Goal: Task Accomplishment & Management: Complete application form

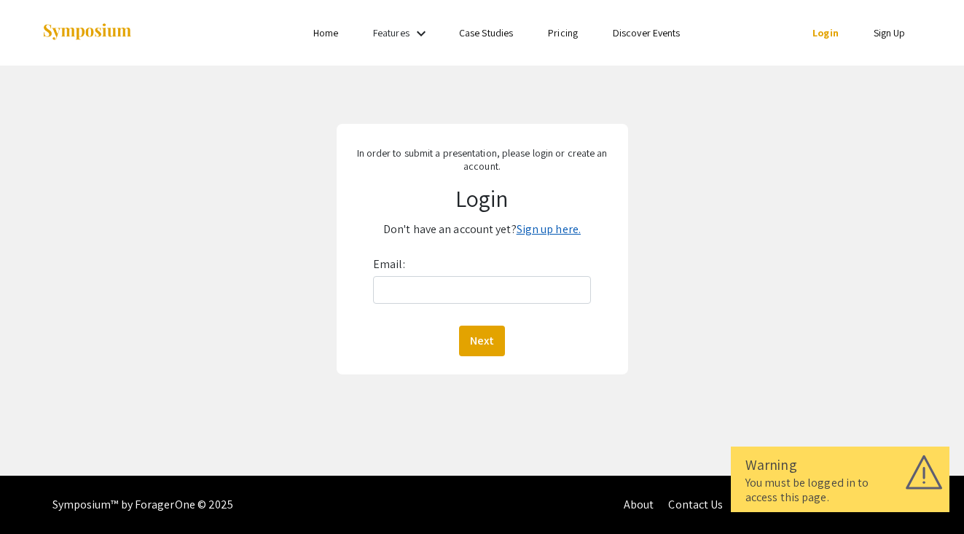
click at [530, 226] on link "Sign up here." at bounding box center [548, 228] width 64 height 15
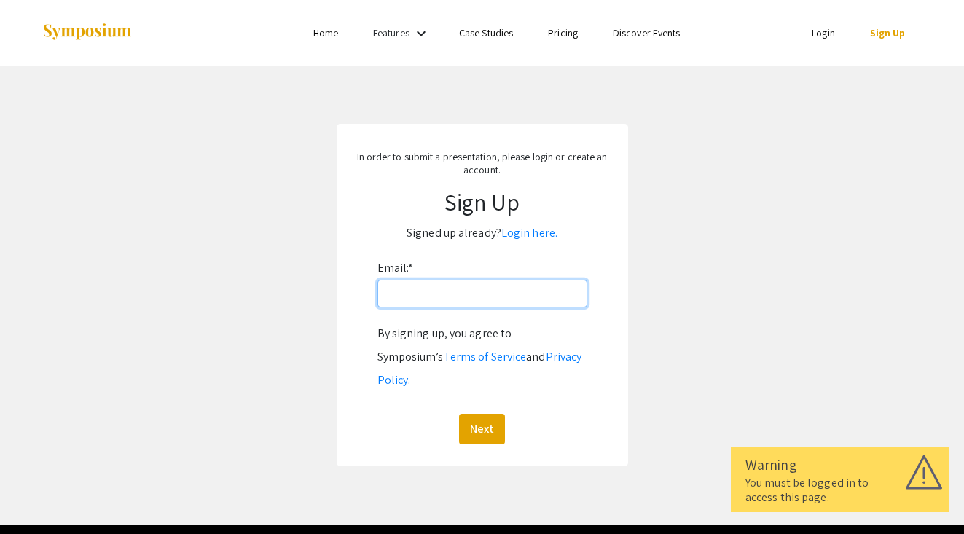
click at [499, 298] on input "Email: *" at bounding box center [482, 294] width 210 height 28
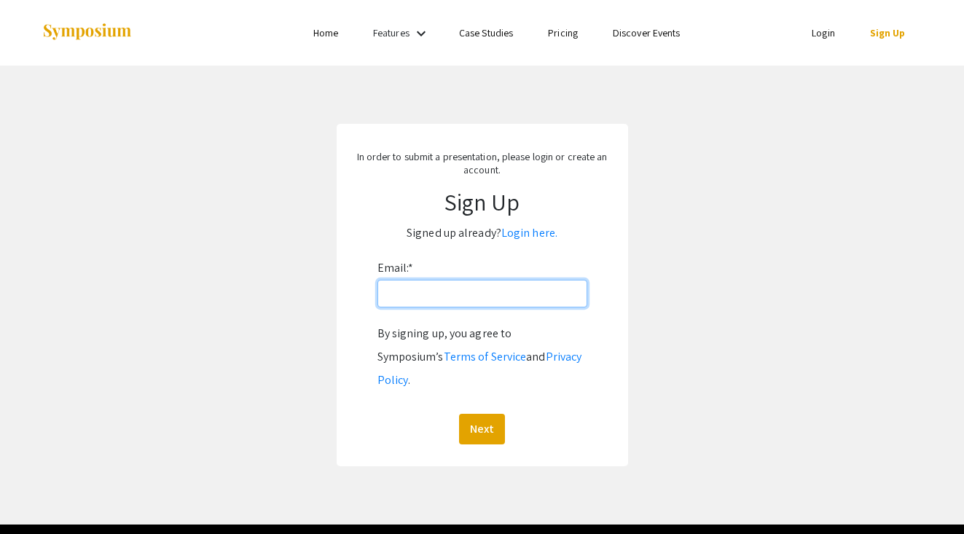
type input "G"
type input "[EMAIL_ADDRESS][DOMAIN_NAME]"
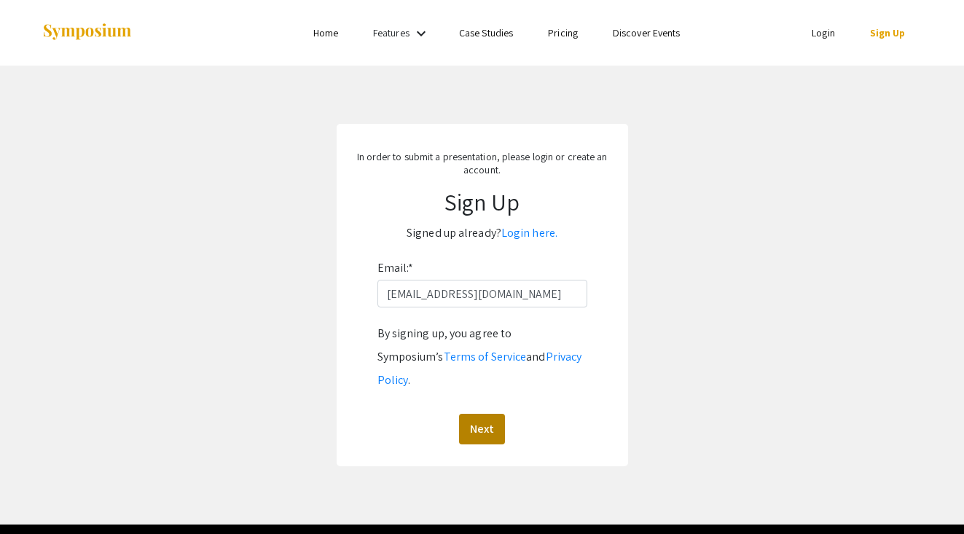
click at [495, 414] on button "Next" at bounding box center [482, 429] width 46 height 31
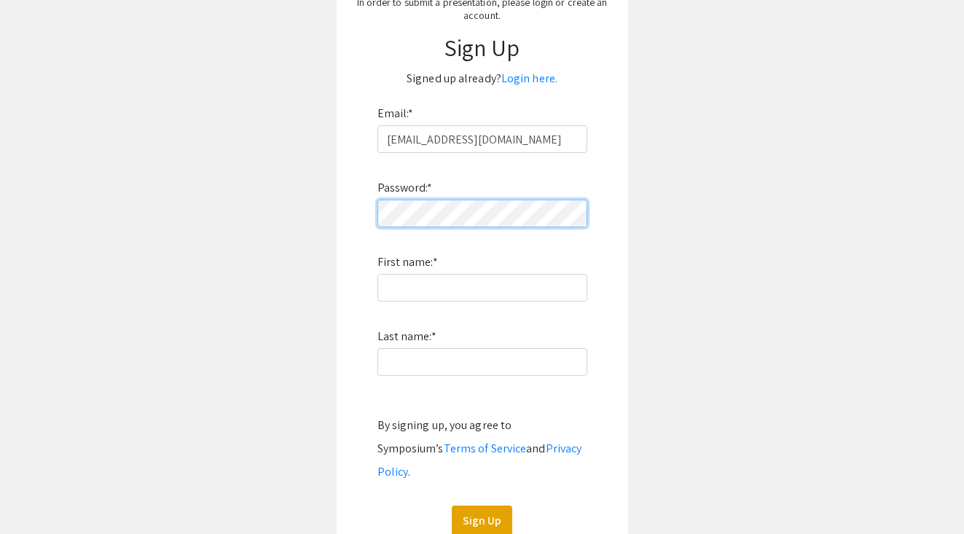
scroll to position [153, 0]
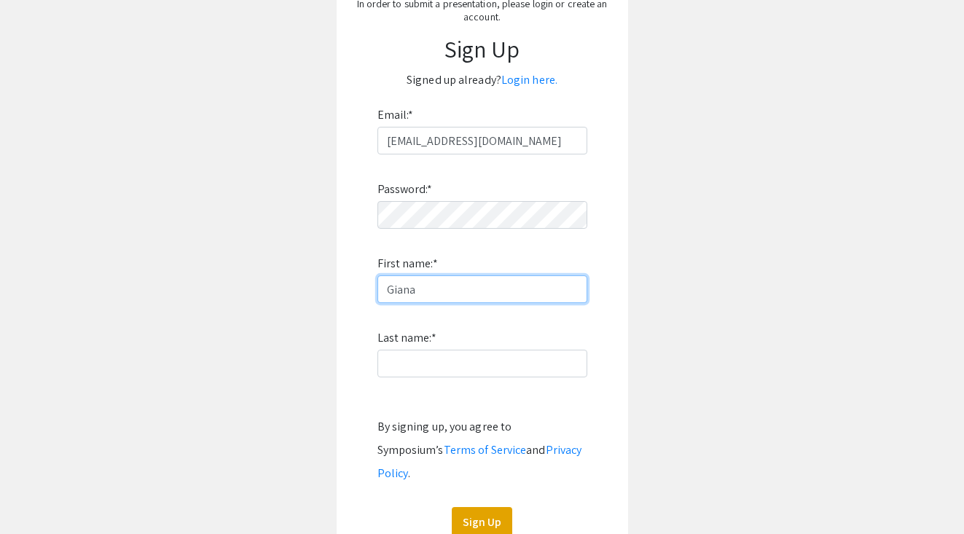
type input "Giana"
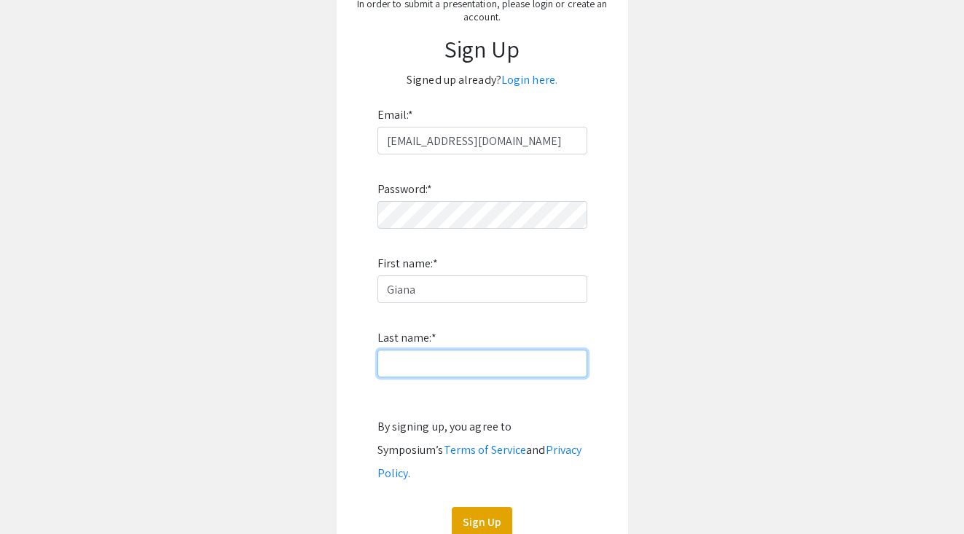
type input "u"
type input "Uwazany"
click at [492, 507] on button "Sign Up" at bounding box center [482, 522] width 60 height 31
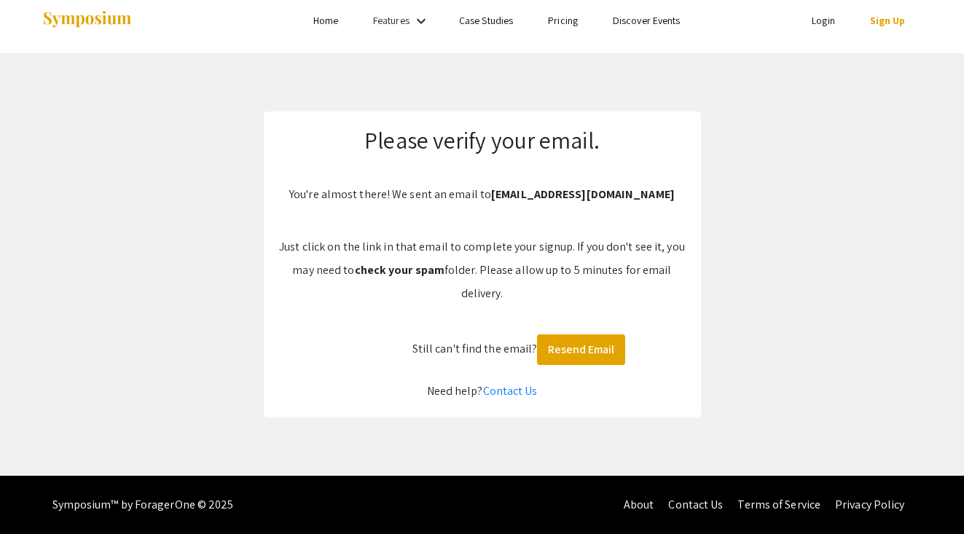
scroll to position [12, 0]
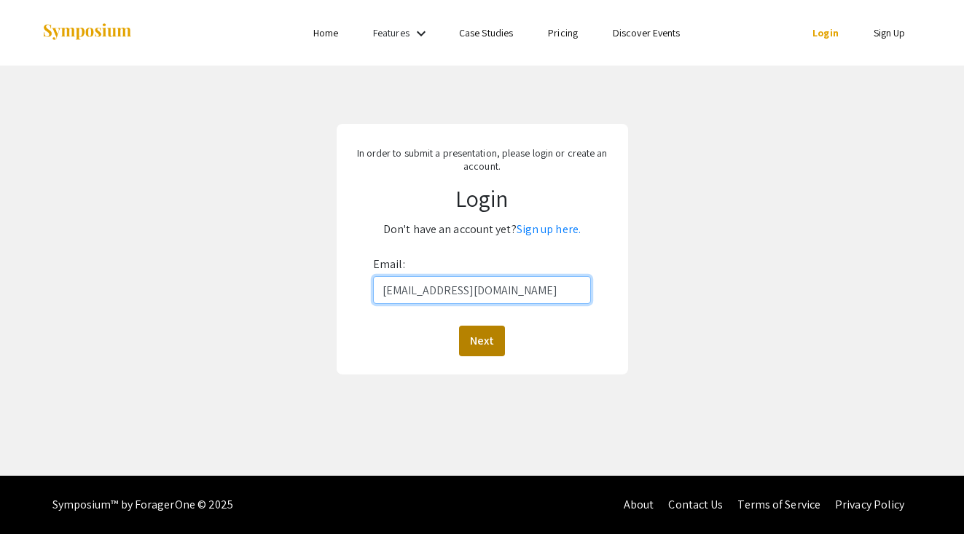
type input "[EMAIL_ADDRESS][DOMAIN_NAME]"
click at [483, 347] on button "Next" at bounding box center [482, 341] width 46 height 31
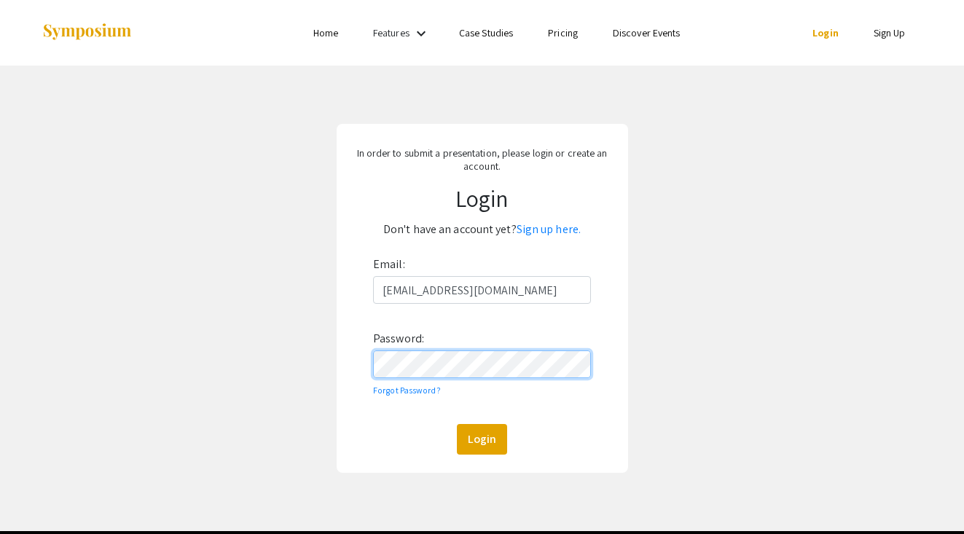
click at [481, 439] on button "Login" at bounding box center [482, 439] width 50 height 31
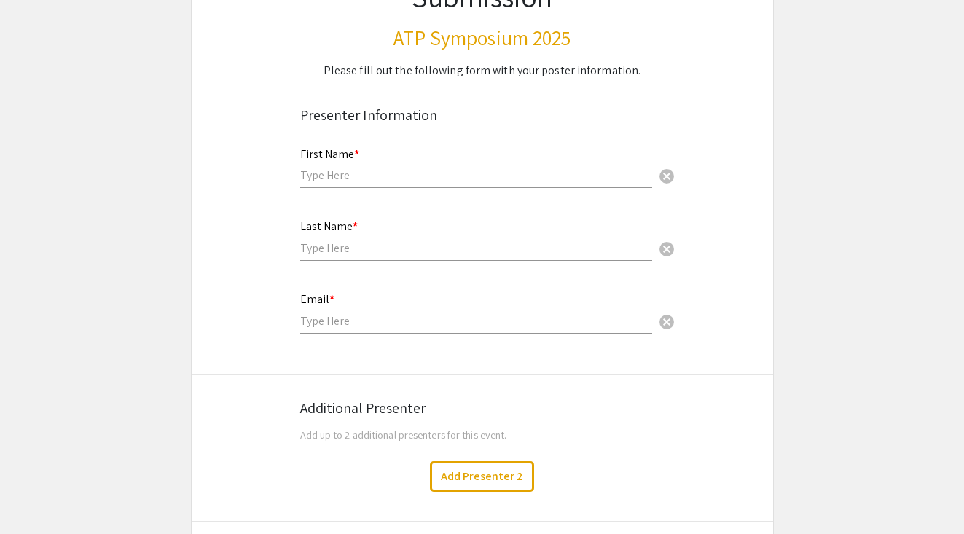
scroll to position [179, 0]
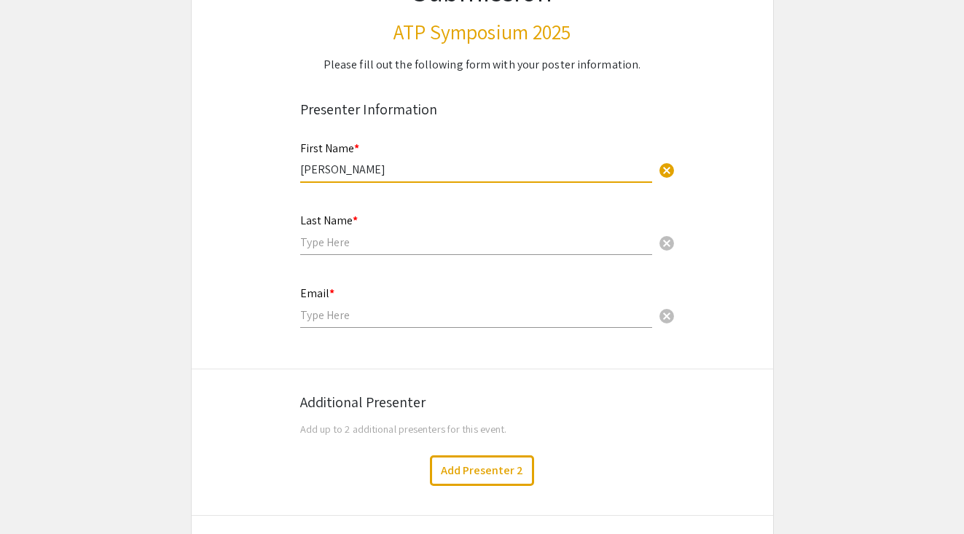
click at [371, 172] on input "Giana Uwazany" at bounding box center [476, 169] width 352 height 15
click at [376, 172] on input "Giana Uwazany" at bounding box center [476, 169] width 352 height 15
type input "Giana"
click at [369, 245] on input "text" at bounding box center [476, 242] width 352 height 15
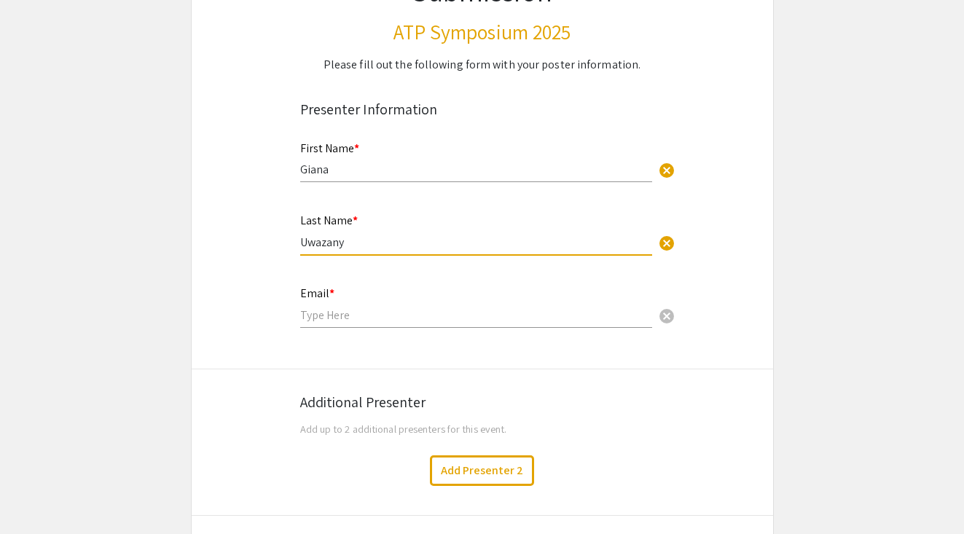
type input "Uwazany"
type input "g"
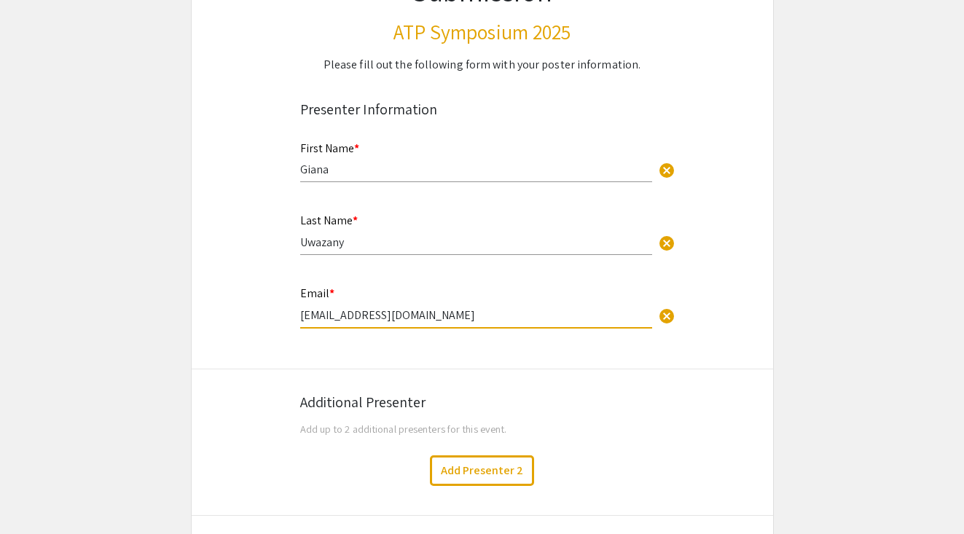
click at [473, 319] on input "[EMAIL_ADDRESS][DOMAIN_NAME]" at bounding box center [476, 314] width 352 height 15
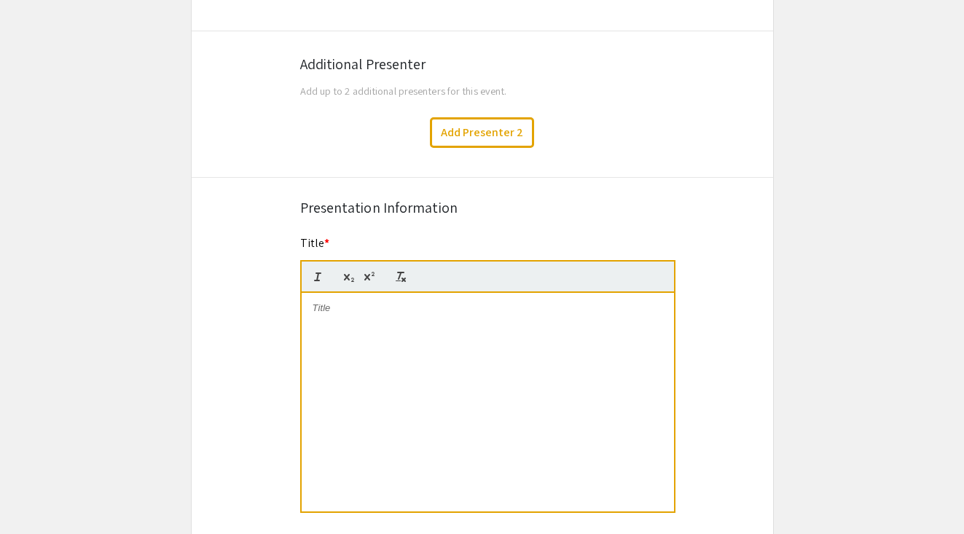
scroll to position [518, 0]
type input "[EMAIL_ADDRESS][DOMAIN_NAME]"
click at [371, 314] on p at bounding box center [487, 307] width 350 height 13
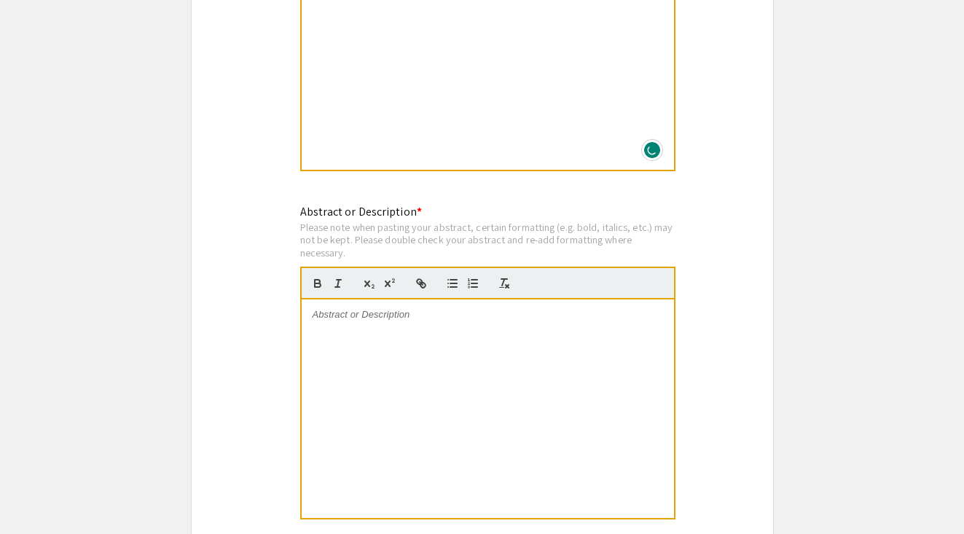
scroll to position [881, 0]
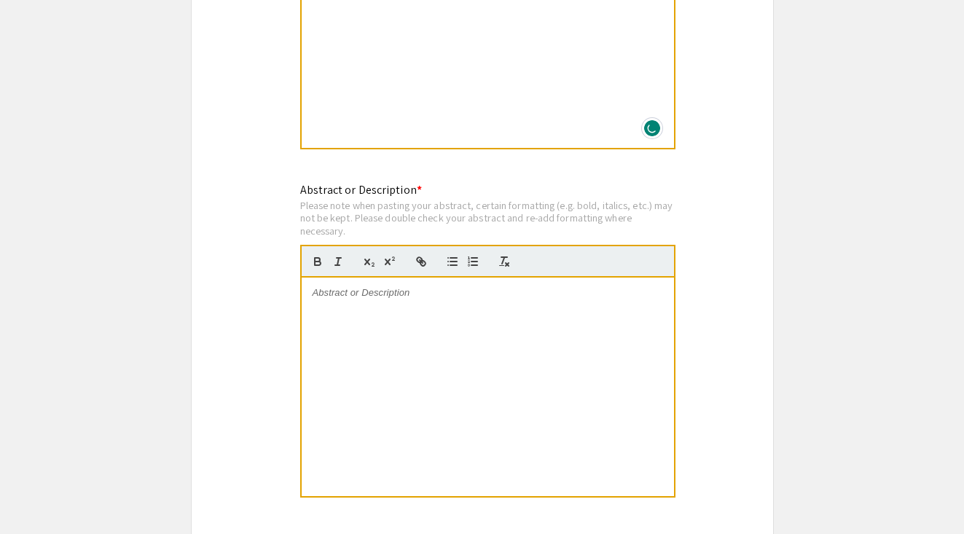
click at [457, 294] on p at bounding box center [487, 292] width 350 height 13
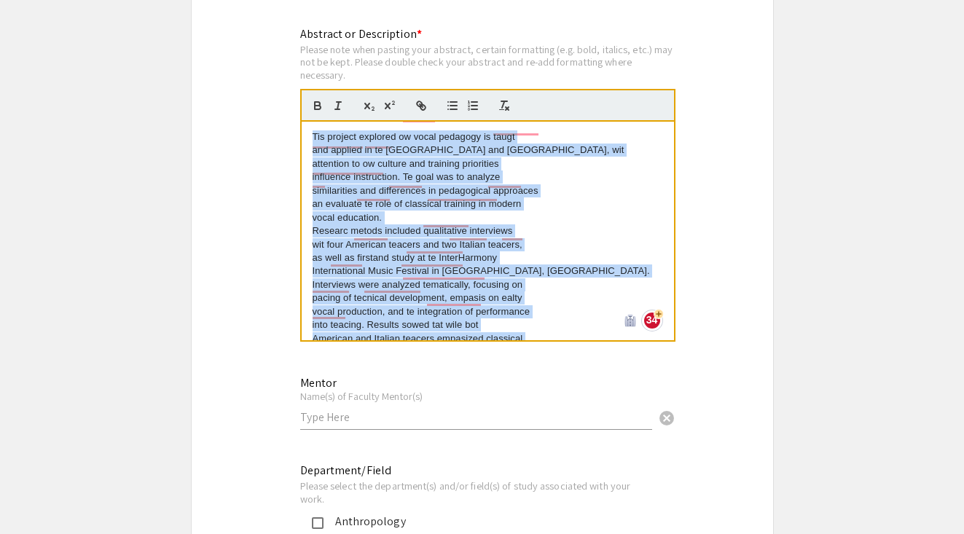
scroll to position [0, 0]
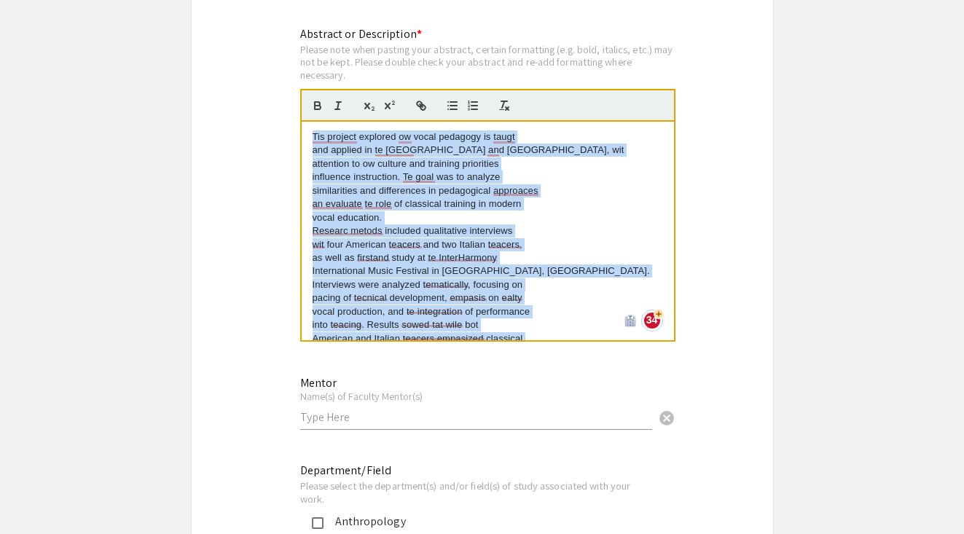
drag, startPoint x: 520, startPoint y: 331, endPoint x: 275, endPoint y: 75, distance: 353.9
click at [275, 75] on div "Symposium Presentation Submission ATP Symposium 2025 Please fill out the follow…" at bounding box center [482, 189] width 583 height 2289
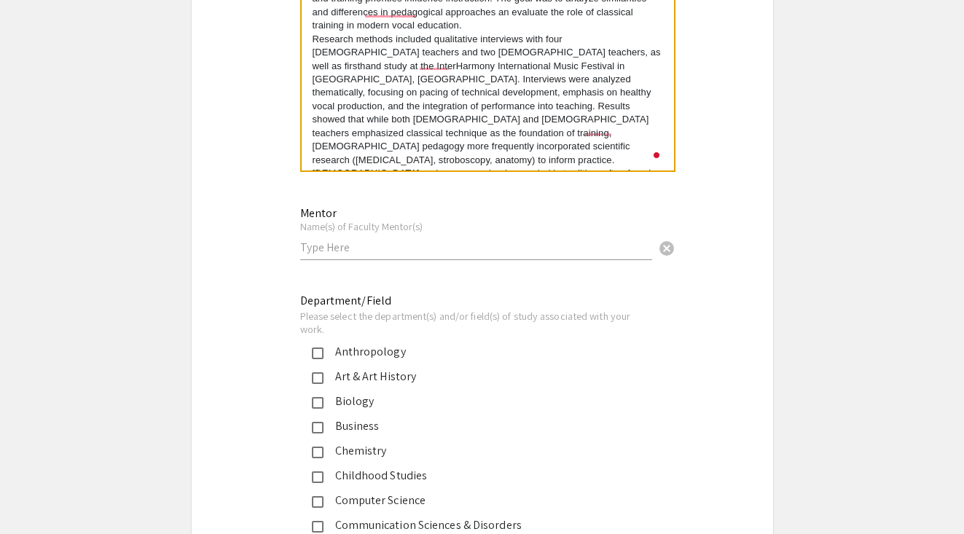
scroll to position [1208, 0]
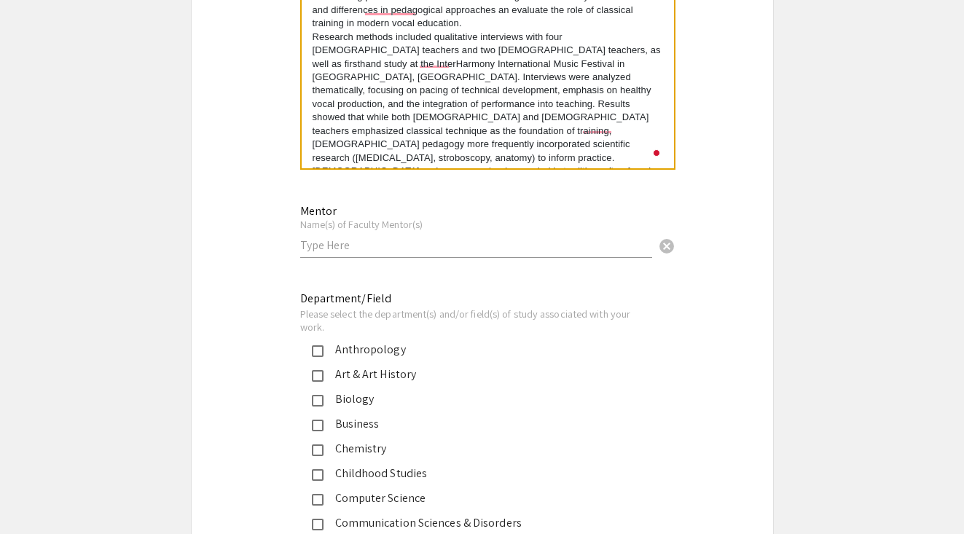
click at [353, 245] on input "text" at bounding box center [476, 244] width 352 height 15
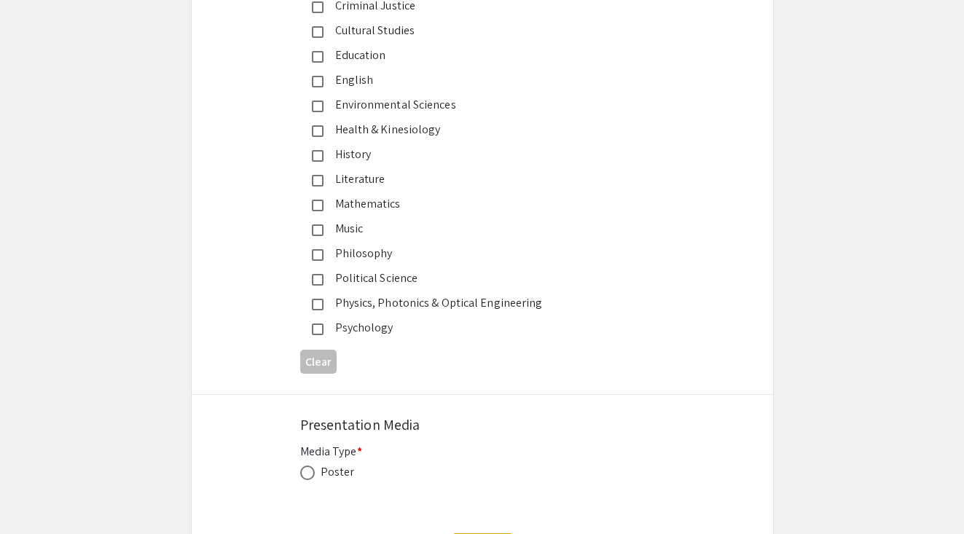
scroll to position [1778, 0]
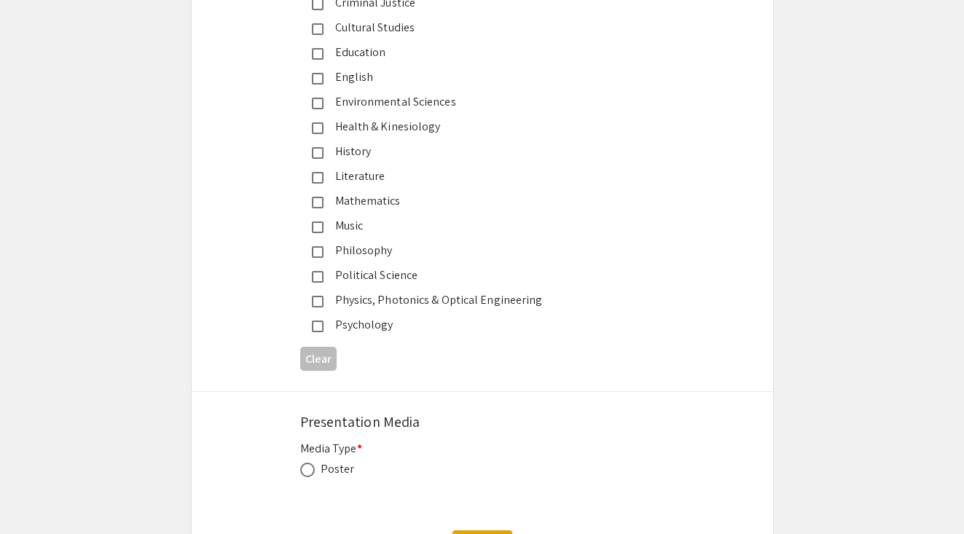
type input "Dr. Bradford Dumont"
click at [323, 231] on div "Music" at bounding box center [476, 225] width 306 height 17
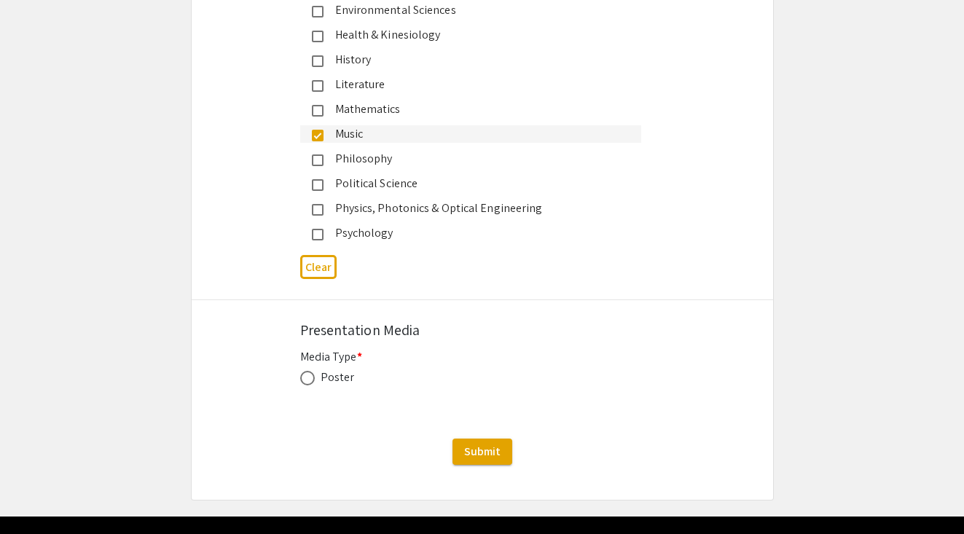
scroll to position [1871, 0]
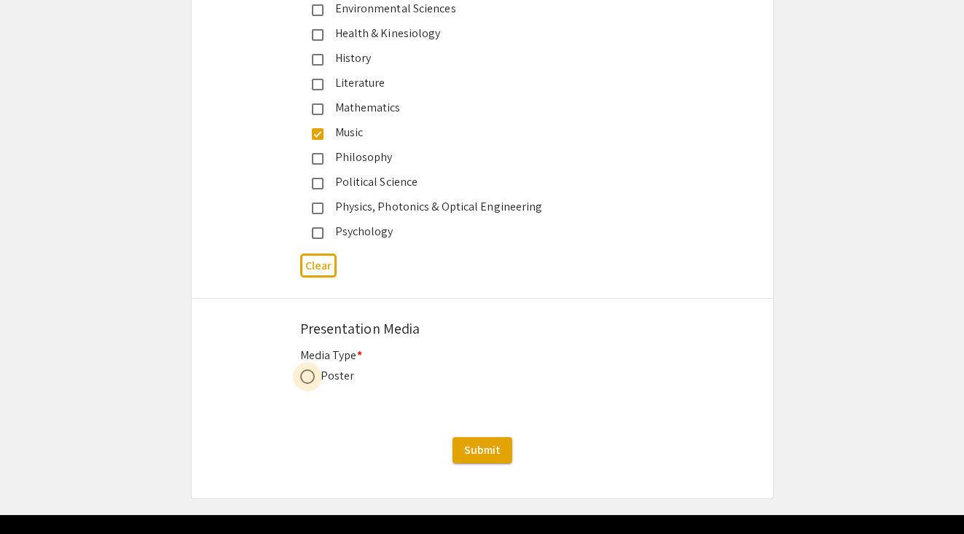
click at [304, 380] on span at bounding box center [307, 376] width 15 height 15
click at [304, 380] on input "radio" at bounding box center [307, 376] width 15 height 15
radio input "true"
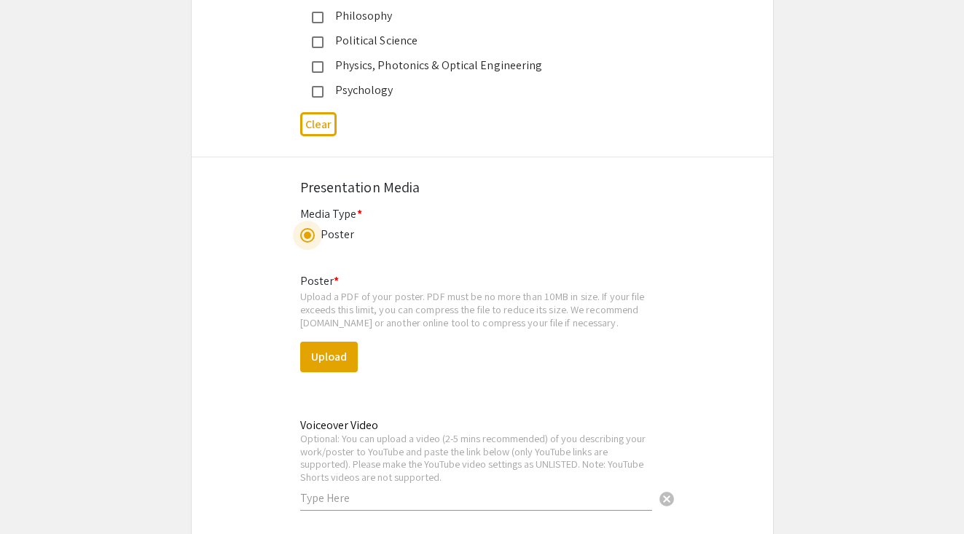
scroll to position [2016, 0]
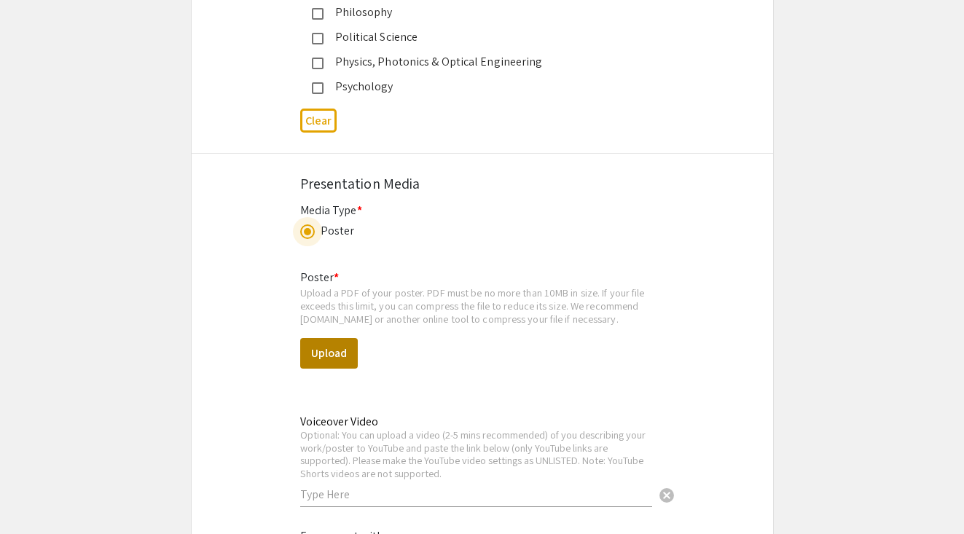
click at [323, 351] on button "Upload" at bounding box center [329, 353] width 58 height 31
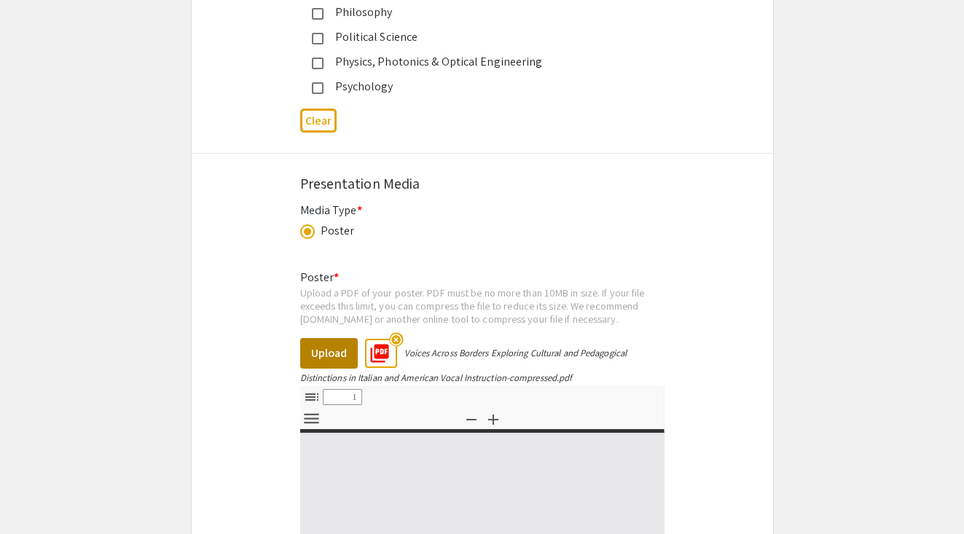
select select "custom"
type input "0"
select select "custom"
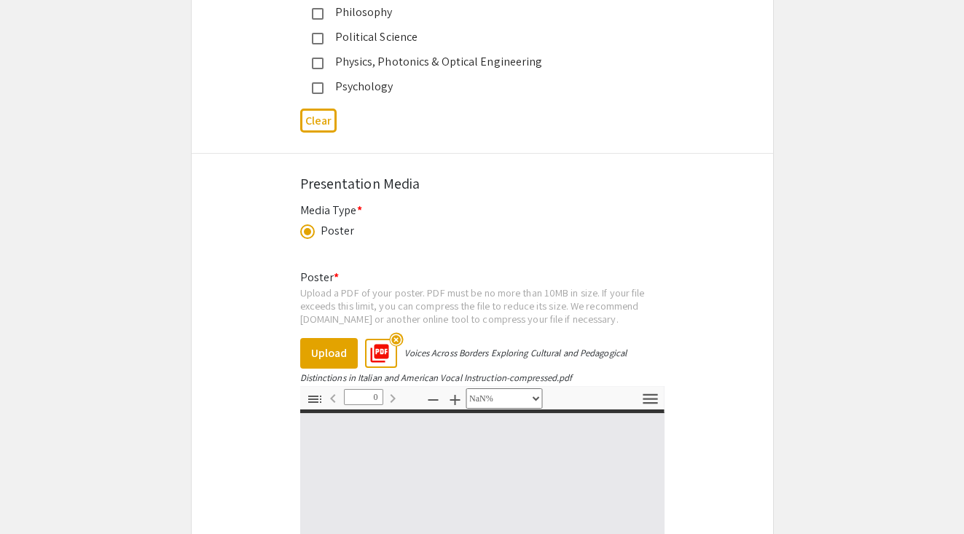
type input "1"
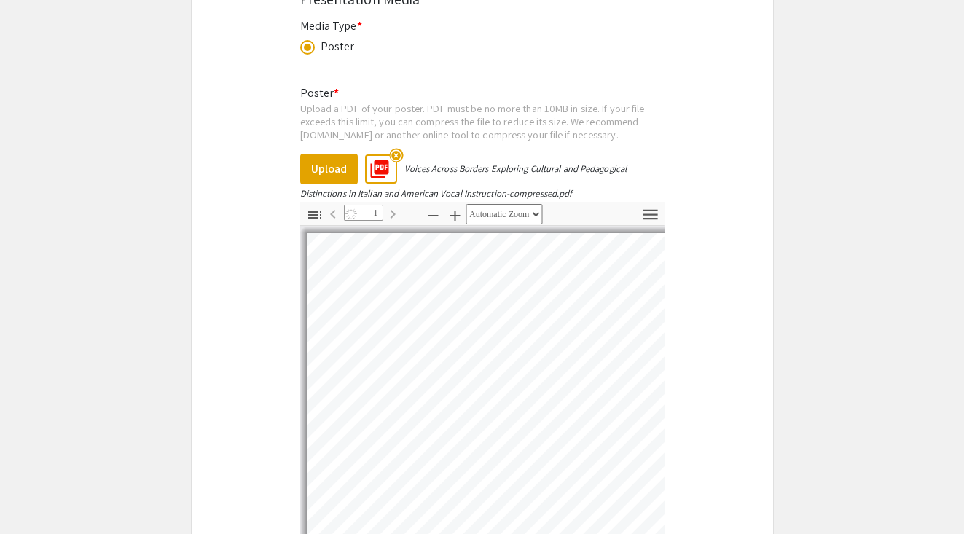
select select "auto"
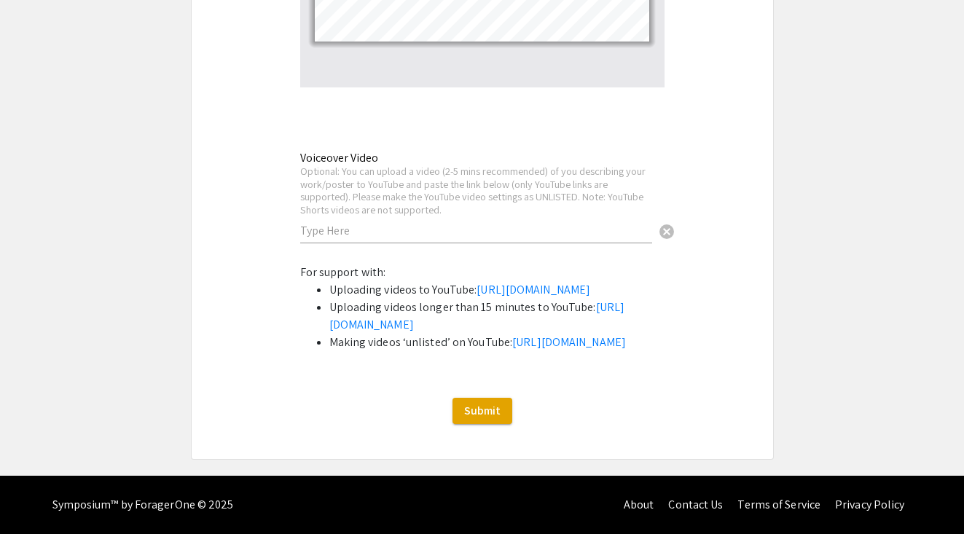
scroll to position [2764, 0]
click at [495, 413] on span "Submit" at bounding box center [482, 410] width 36 height 15
